Goal: Information Seeking & Learning: Find specific fact

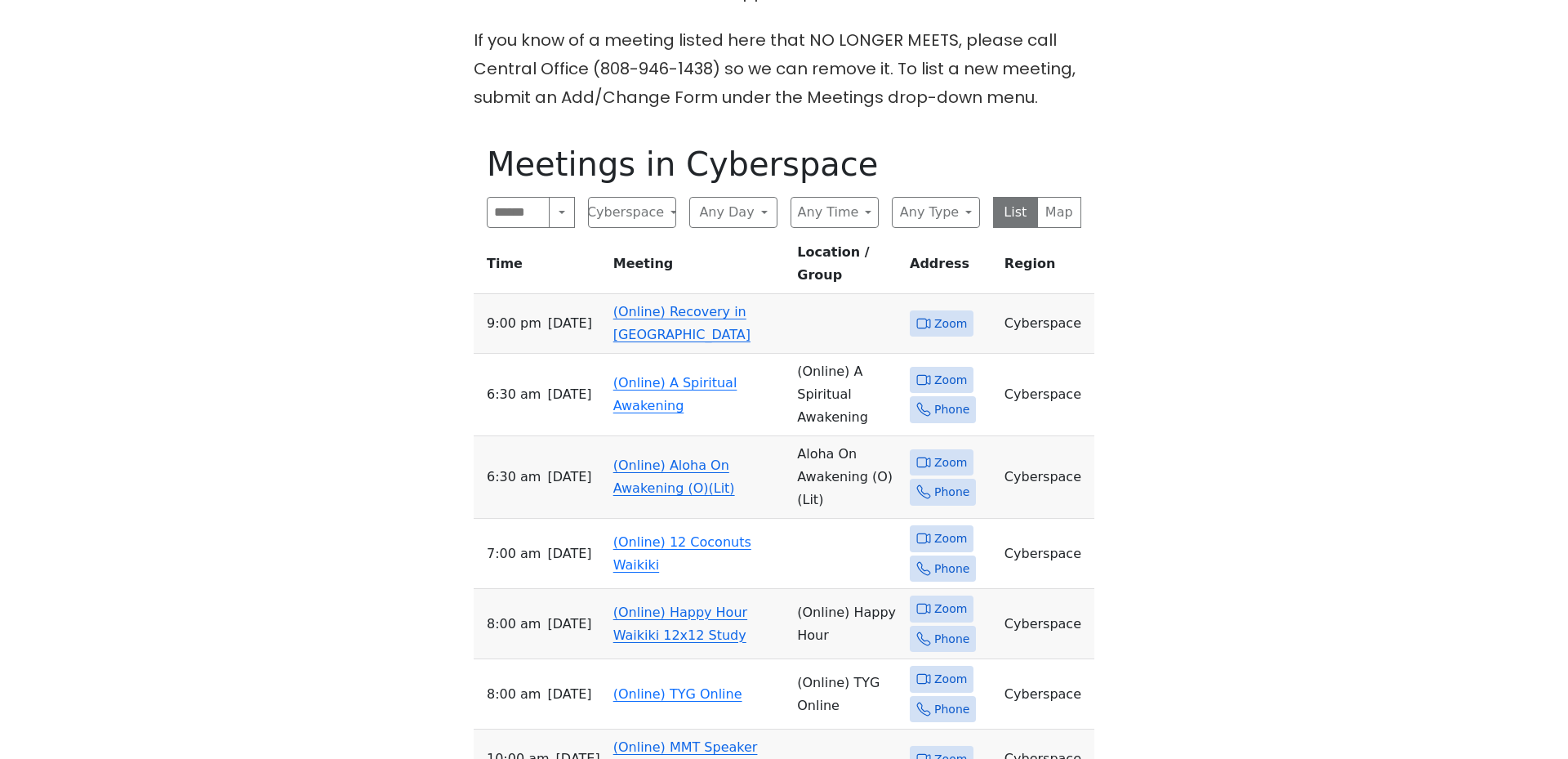
scroll to position [686, 0]
click at [708, 304] on link "(Online) Recovery in [GEOGRAPHIC_DATA]" at bounding box center [681, 323] width 137 height 38
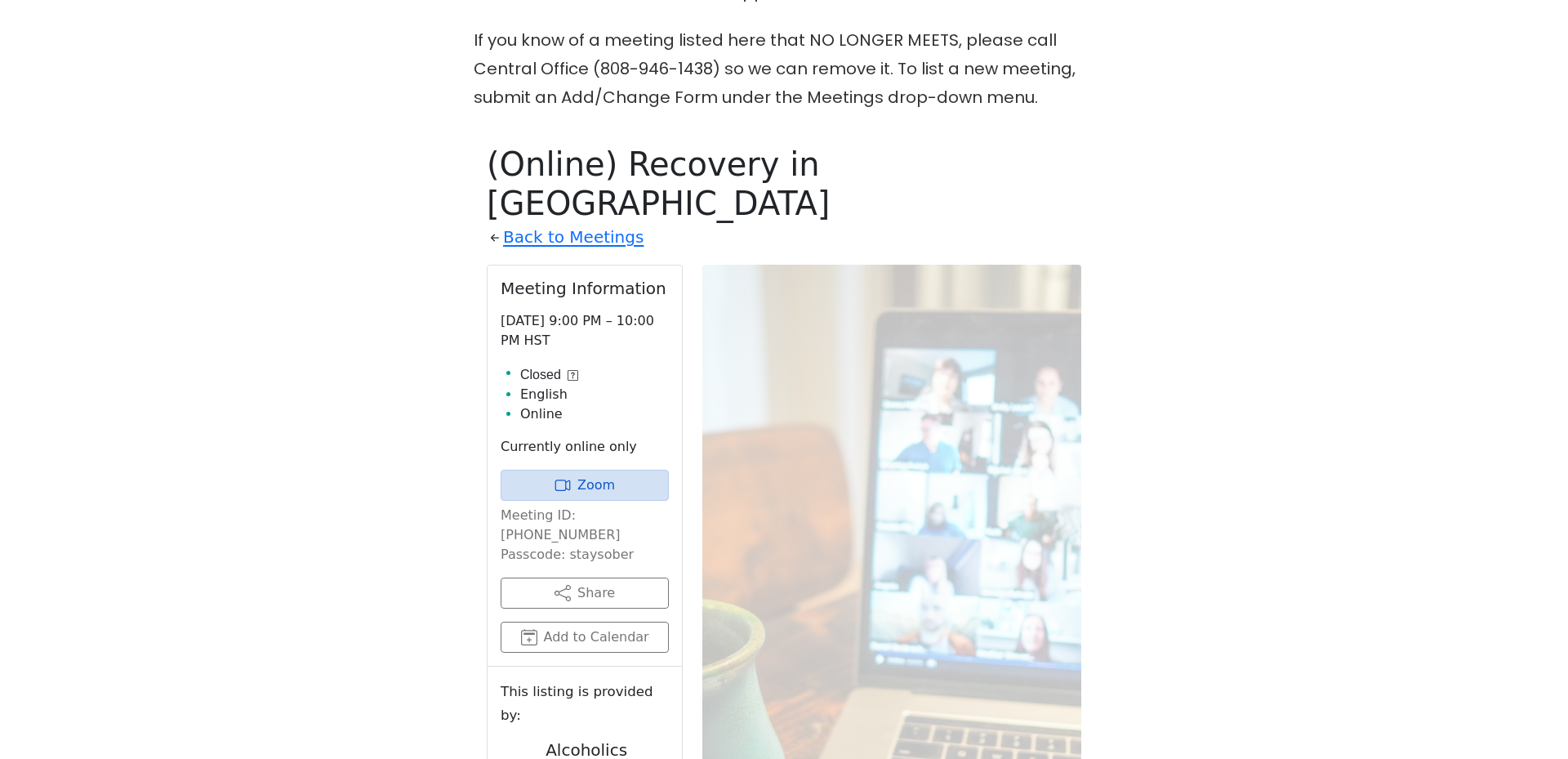
scroll to position [818, 0]
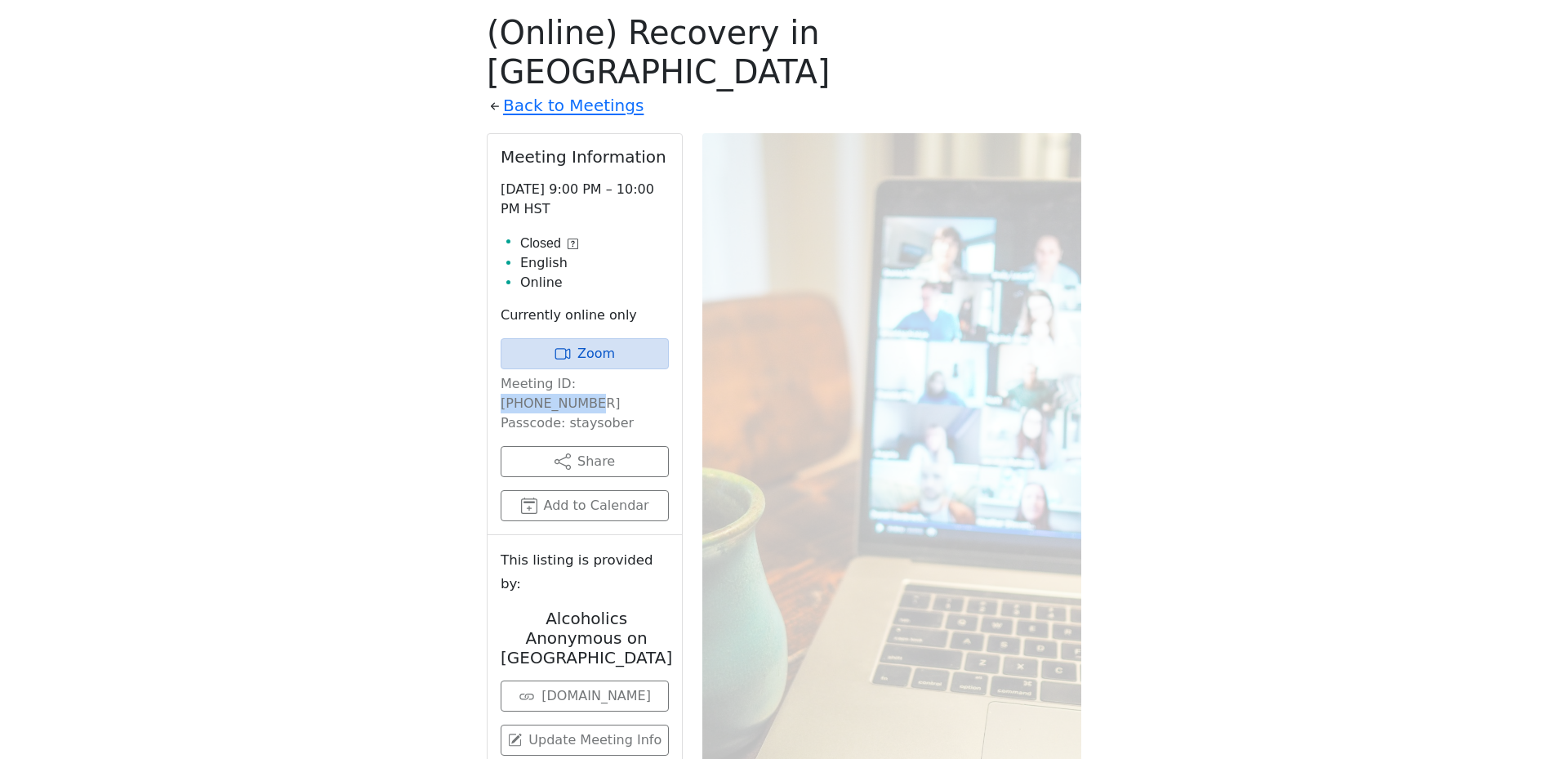
drag, startPoint x: 572, startPoint y: 342, endPoint x: 661, endPoint y: 344, distance: 89.0
click at [661, 374] on p "Meeting ID: [PHONE_NUMBER] Passcode: staysober" at bounding box center [585, 403] width 169 height 59
copy p "[PHONE_NUMBER]"
click at [580, 374] on p "Meeting ID: [PHONE_NUMBER] Passcode: staysober" at bounding box center [585, 403] width 169 height 59
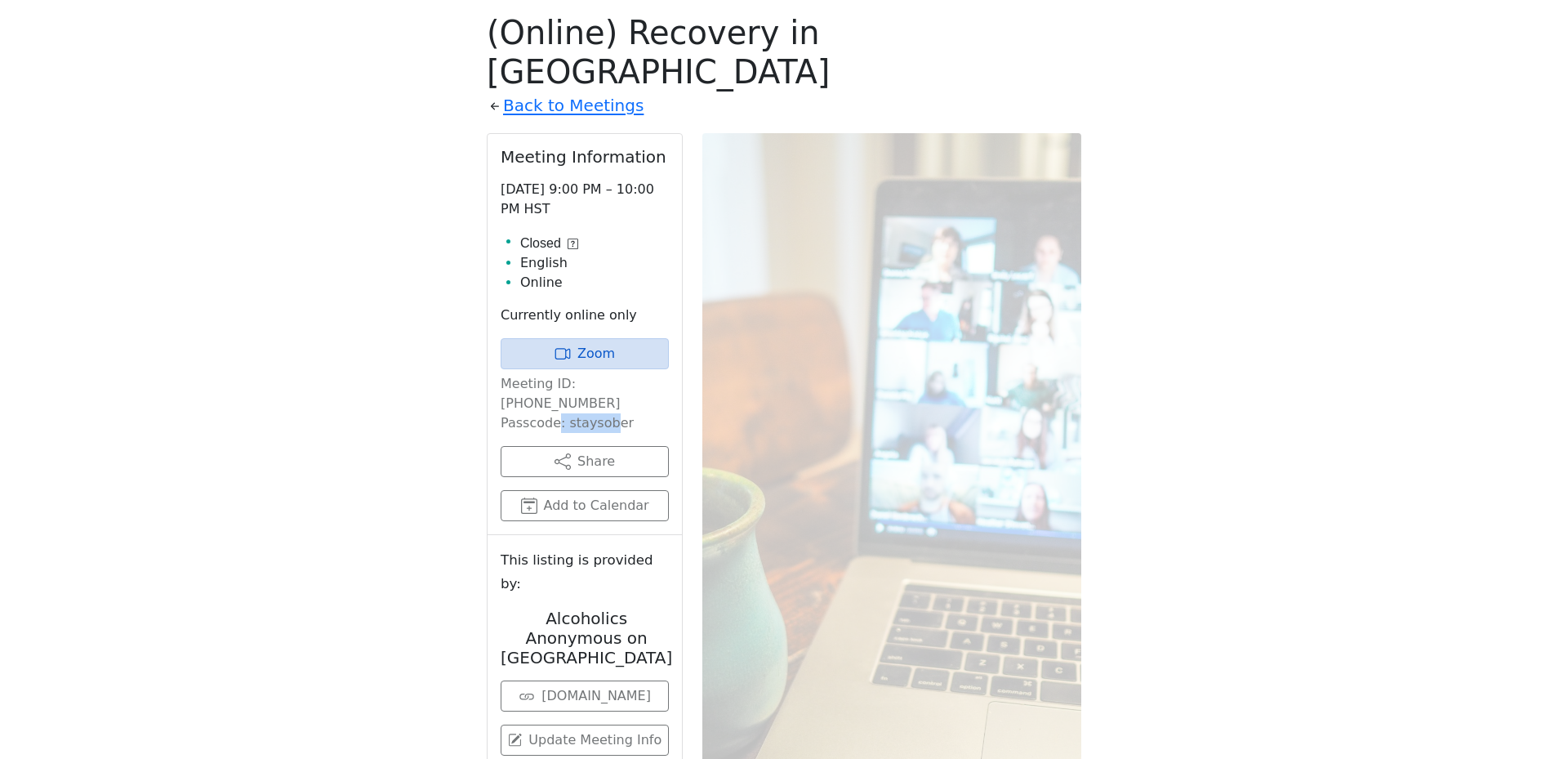
copy p "staysober"
